Goal: Understand process/instructions: Learn how to perform a task or action

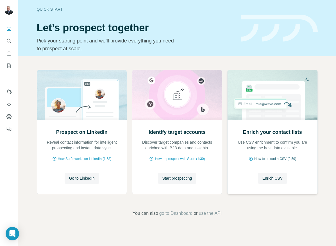
click at [289, 158] on span "How to upload a CSV (2:59)" at bounding box center [275, 158] width 42 height 5
click at [185, 214] on span "go to Dashboard" at bounding box center [175, 213] width 33 height 7
